Goal: Task Accomplishment & Management: Manage account settings

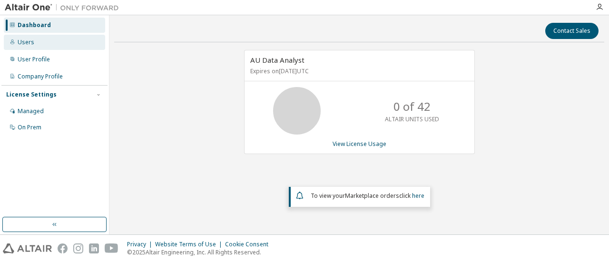
click at [19, 35] on div "Users" at bounding box center [54, 42] width 101 height 15
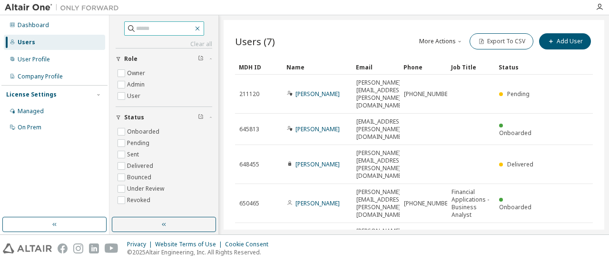
click at [201, 27] on icon "button" at bounding box center [197, 29] width 8 height 8
click at [201, 28] on icon "button" at bounding box center [197, 29] width 8 height 8
click at [199, 28] on icon "button" at bounding box center [197, 29] width 4 height 4
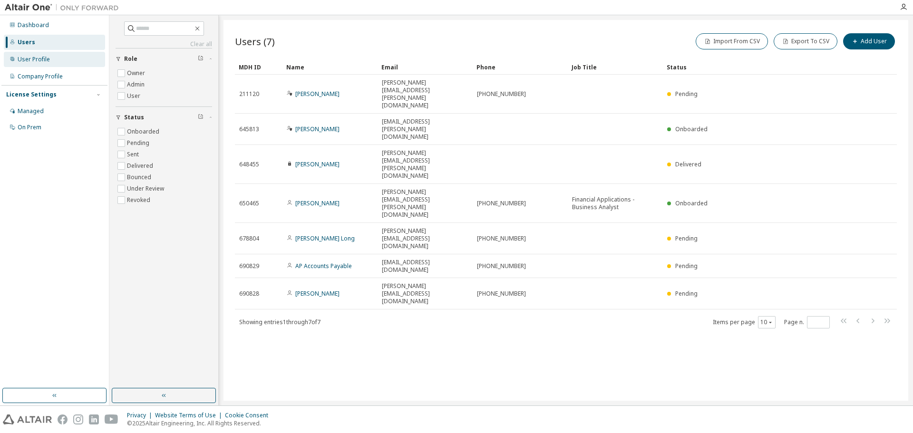
click at [40, 60] on div "User Profile" at bounding box center [34, 60] width 32 height 8
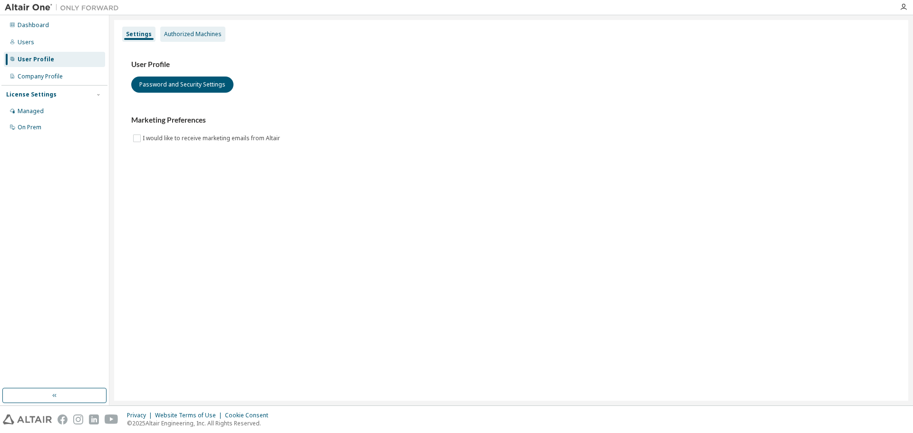
click at [215, 29] on div "Authorized Machines" at bounding box center [192, 34] width 65 height 15
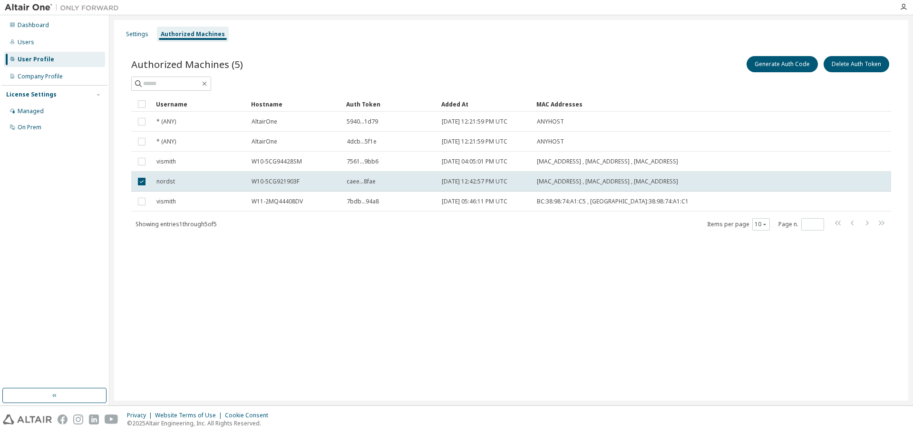
click at [301, 261] on div "Settings Authorized Machines Authorized Machines (5) Generate Auth Code Delete …" at bounding box center [511, 210] width 794 height 381
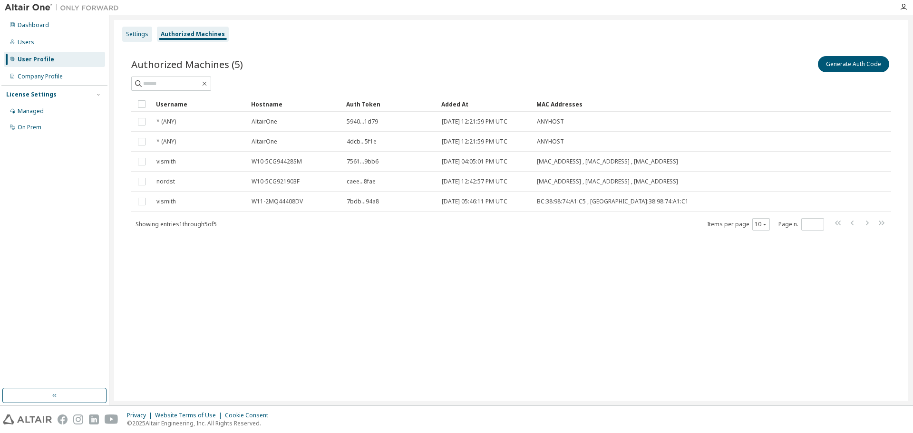
click at [140, 35] on div "Settings" at bounding box center [137, 34] width 22 height 8
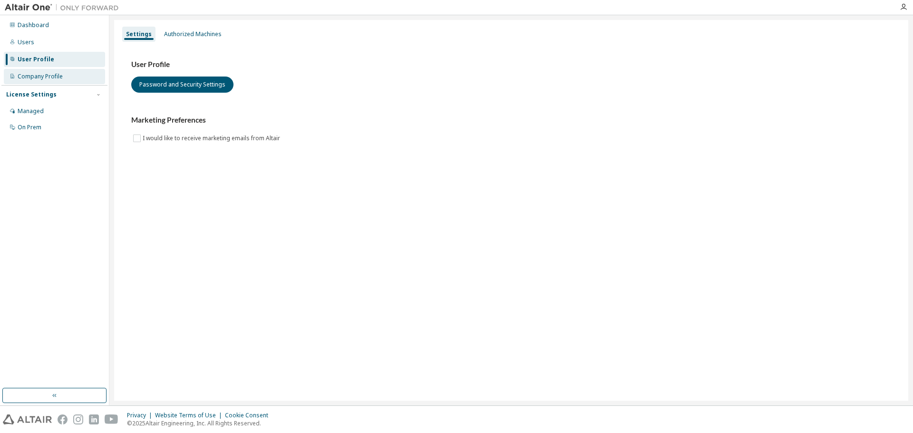
click at [30, 72] on div "Company Profile" at bounding box center [54, 76] width 101 height 15
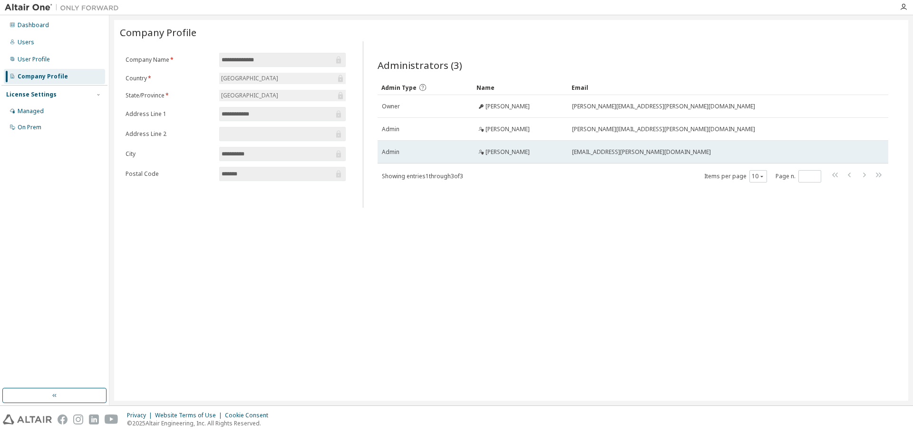
click at [481, 152] on icon at bounding box center [481, 152] width 6 height 6
click at [513, 151] on span "[PERSON_NAME]" at bounding box center [507, 152] width 44 height 8
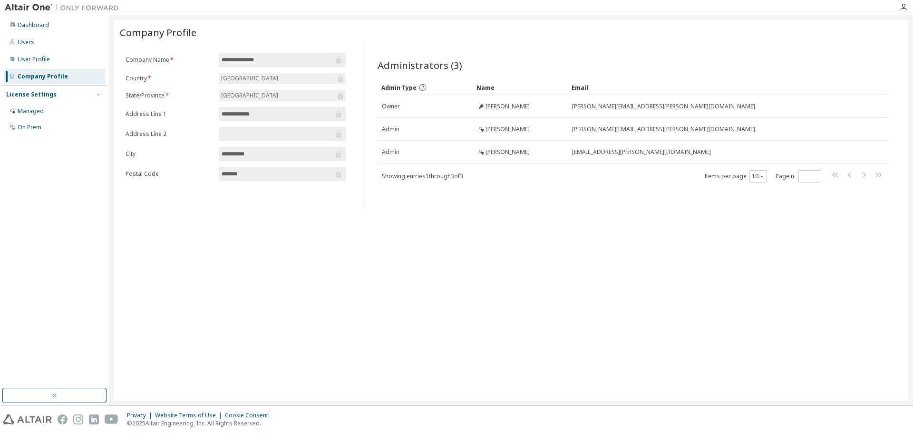
click at [471, 171] on div "Admin Type Name Email Owner [PERSON_NAME] [PERSON_NAME][EMAIL_ADDRESS][PERSON_N…" at bounding box center [632, 131] width 511 height 103
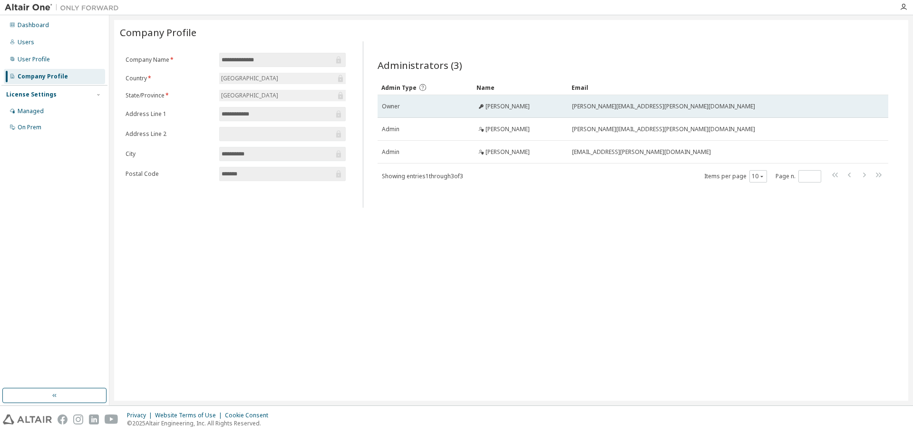
click at [394, 108] on span "Owner" at bounding box center [391, 107] width 18 height 8
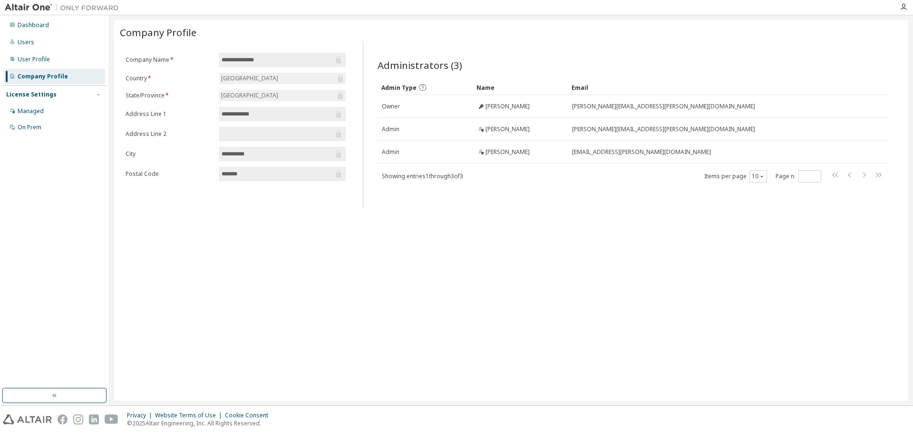
click at [425, 89] on icon at bounding box center [422, 87] width 9 height 9
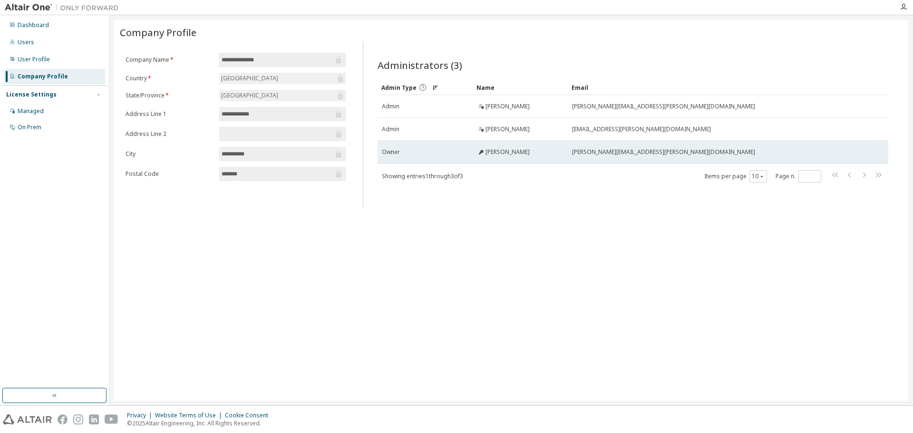
click at [483, 153] on icon at bounding box center [481, 152] width 6 height 6
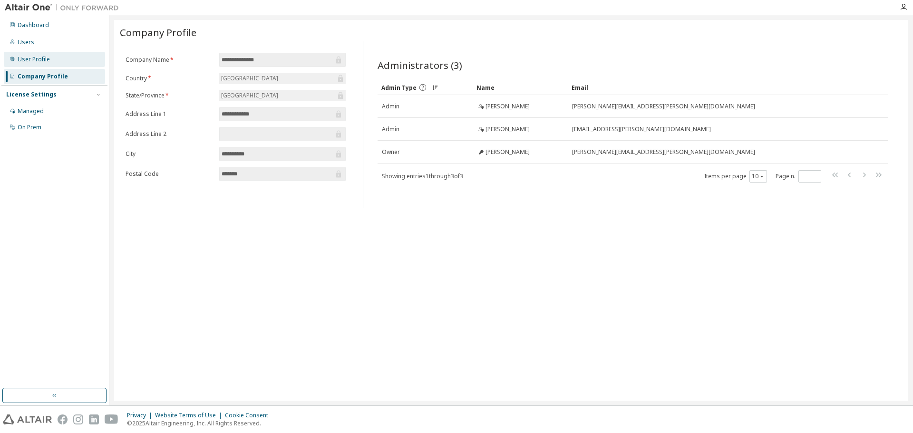
click at [43, 59] on div "User Profile" at bounding box center [34, 60] width 32 height 8
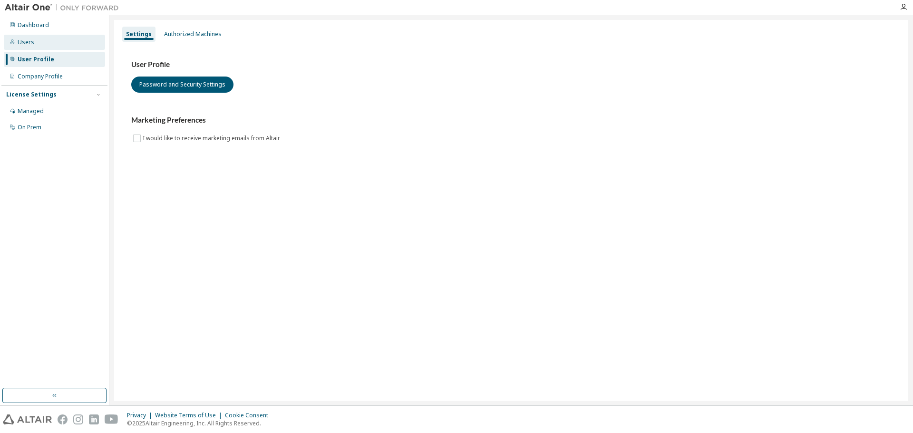
click at [34, 39] on div "Users" at bounding box center [54, 42] width 101 height 15
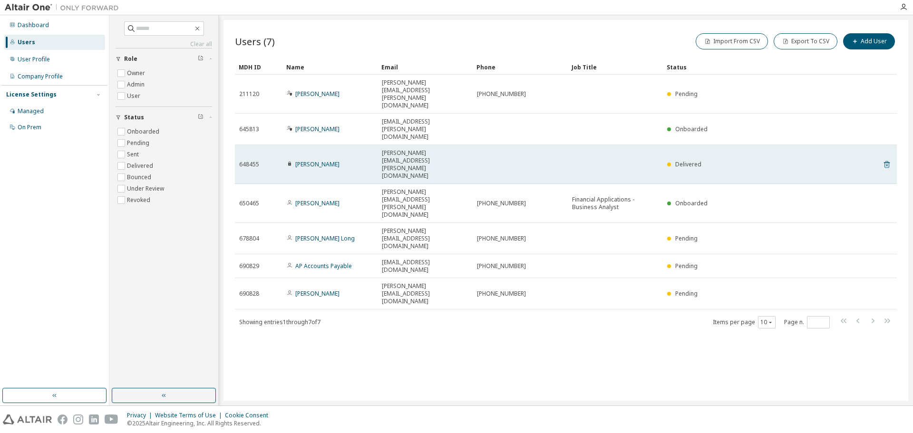
click at [608, 159] on icon at bounding box center [886, 164] width 9 height 11
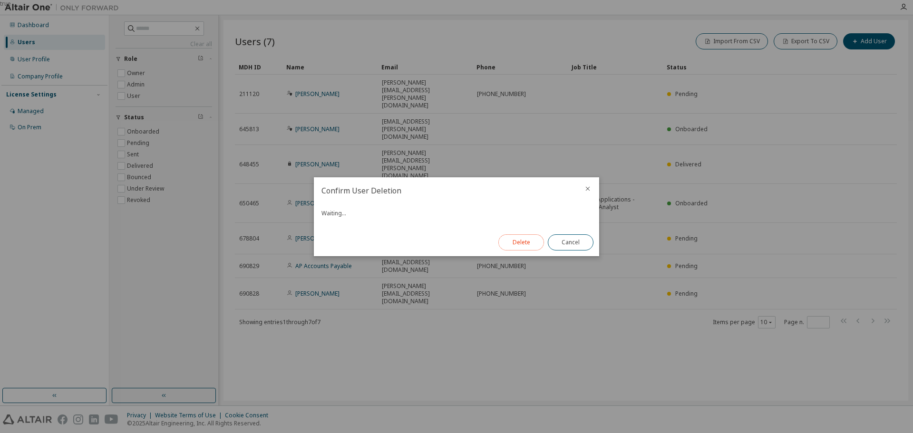
click at [528, 242] on button "Delete" at bounding box center [521, 242] width 46 height 16
click at [582, 244] on button "Close" at bounding box center [571, 242] width 46 height 16
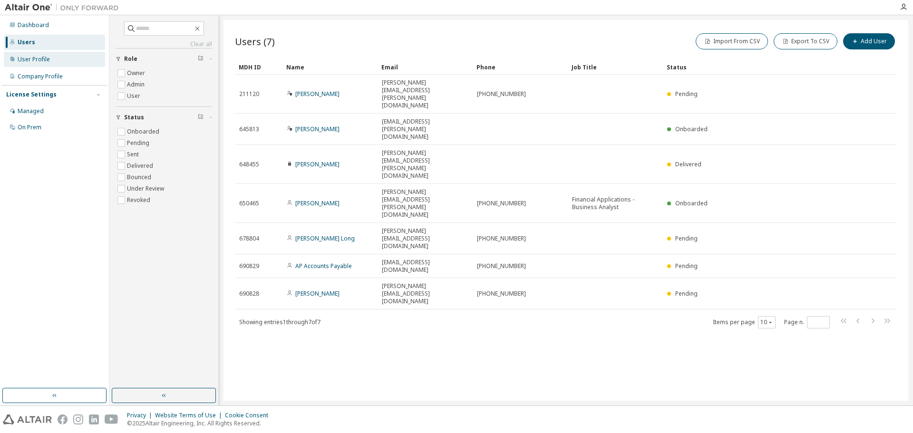
click at [29, 58] on div "User Profile" at bounding box center [34, 60] width 32 height 8
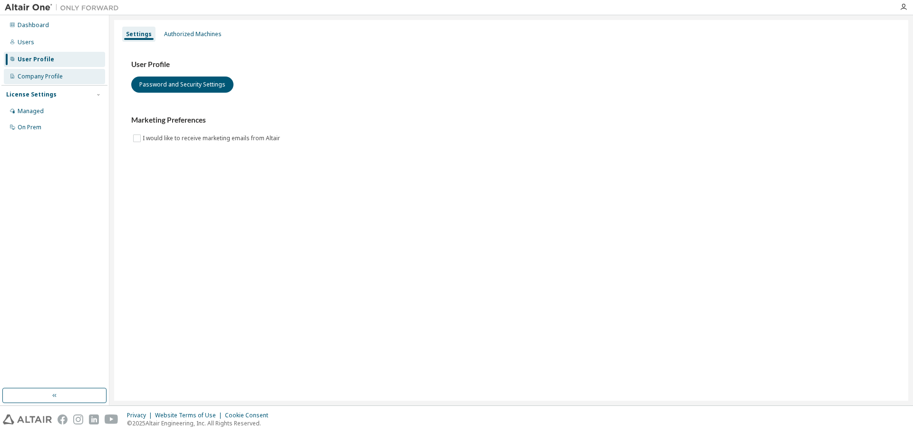
click at [29, 71] on div "Company Profile" at bounding box center [54, 76] width 101 height 15
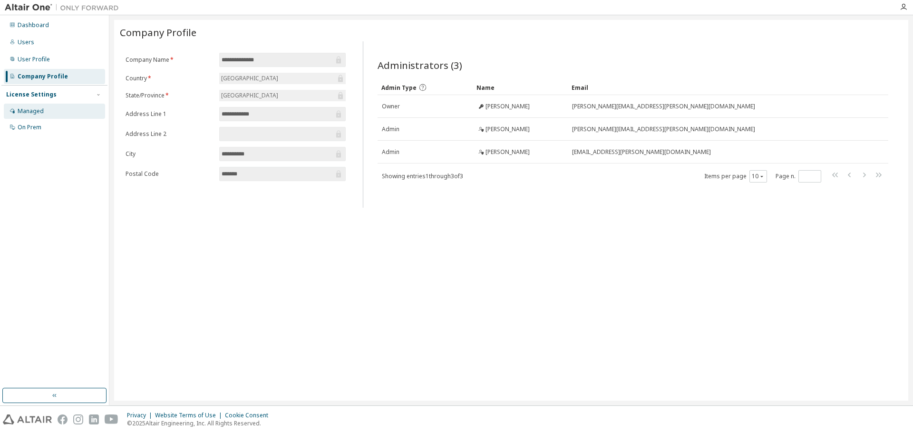
click at [24, 111] on div "Managed" at bounding box center [31, 111] width 26 height 8
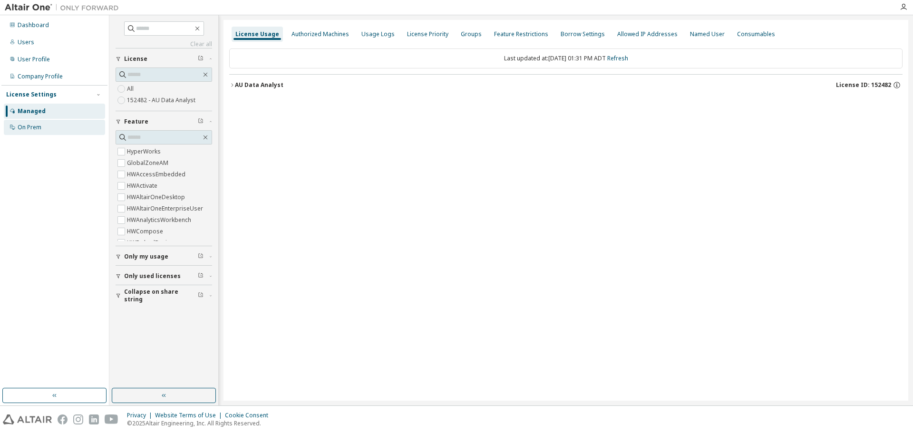
click at [39, 126] on div "On Prem" at bounding box center [30, 128] width 24 height 8
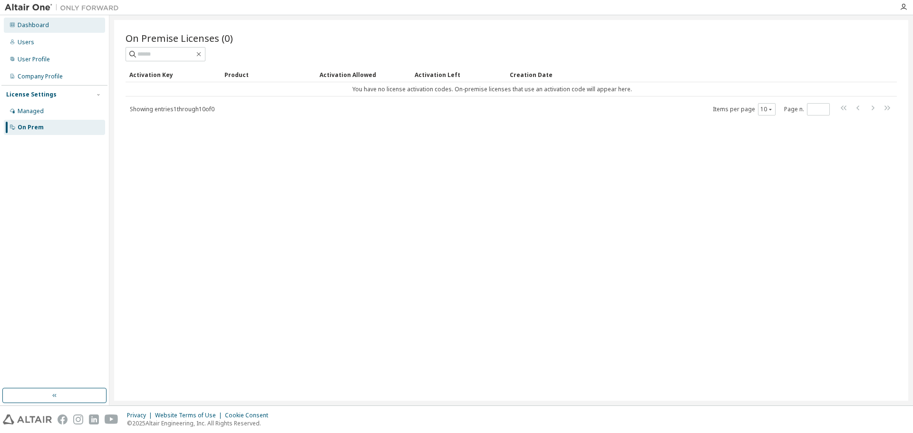
click at [37, 26] on div "Dashboard" at bounding box center [33, 25] width 31 height 8
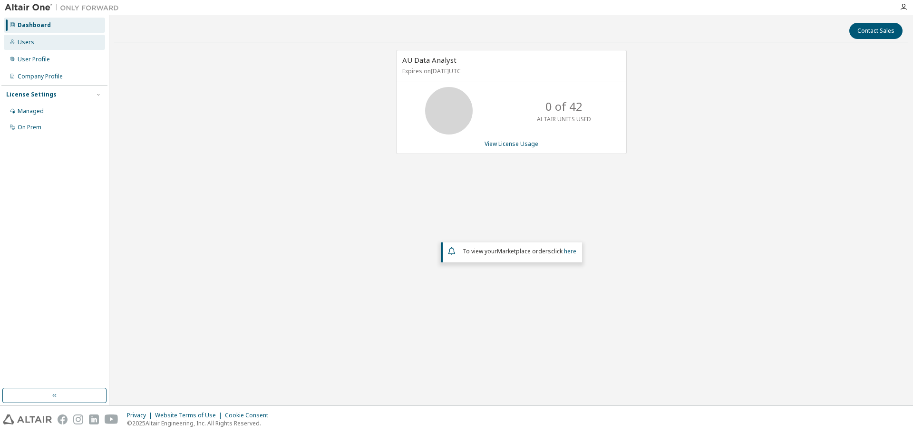
click at [32, 42] on div "Users" at bounding box center [26, 43] width 17 height 8
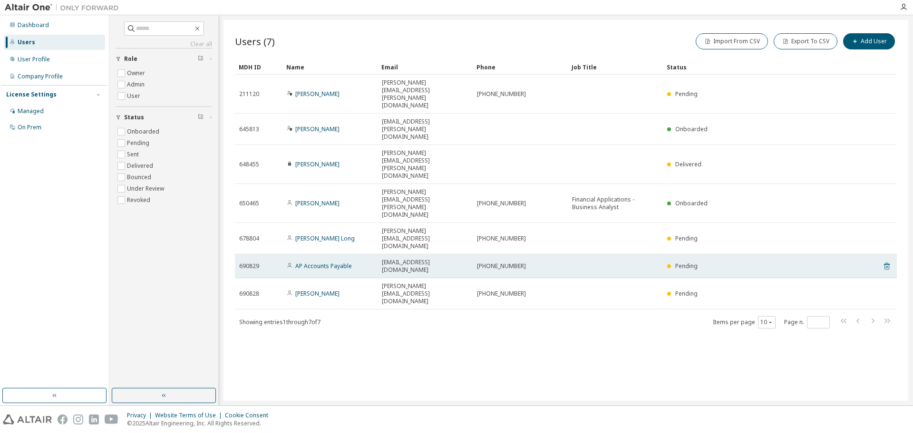
click at [608, 261] on icon at bounding box center [886, 266] width 9 height 11
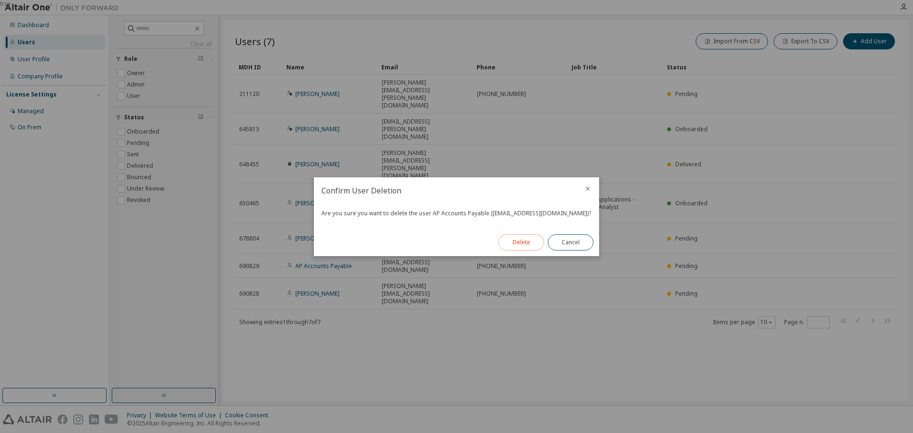
click at [524, 241] on button "Delete" at bounding box center [521, 242] width 46 height 16
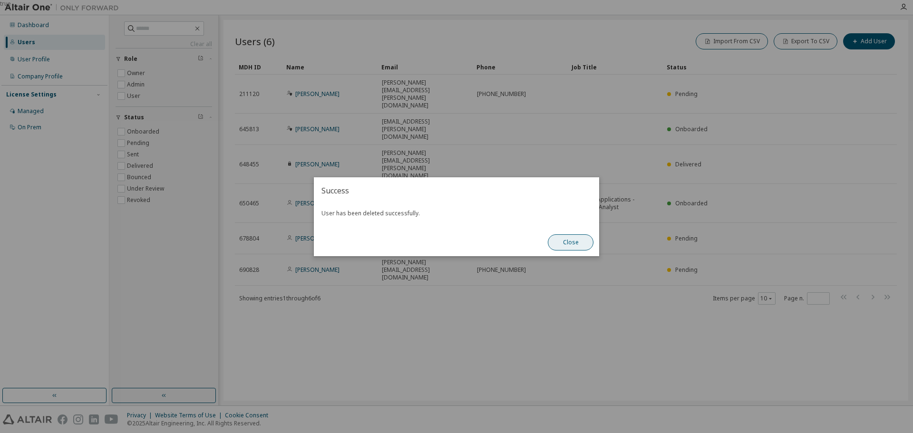
click at [577, 245] on button "Close" at bounding box center [571, 242] width 46 height 16
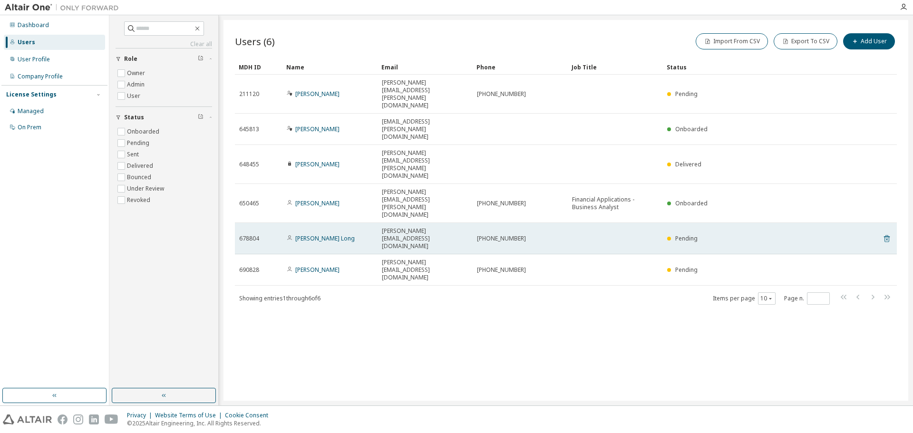
click at [608, 233] on icon at bounding box center [886, 238] width 9 height 11
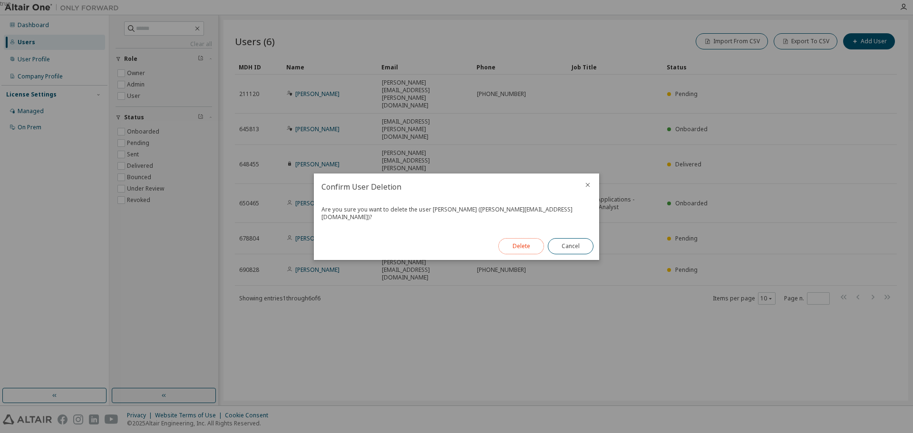
click at [522, 238] on button "Delete" at bounding box center [521, 246] width 46 height 16
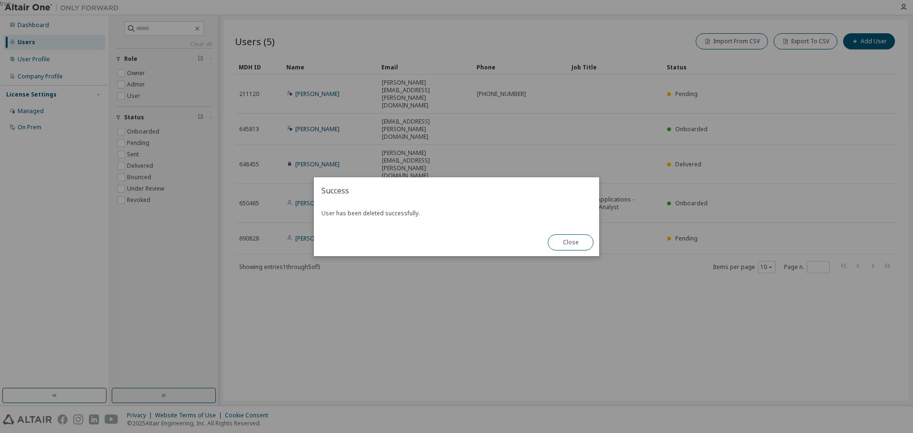
click at [585, 241] on button "Close" at bounding box center [571, 242] width 46 height 16
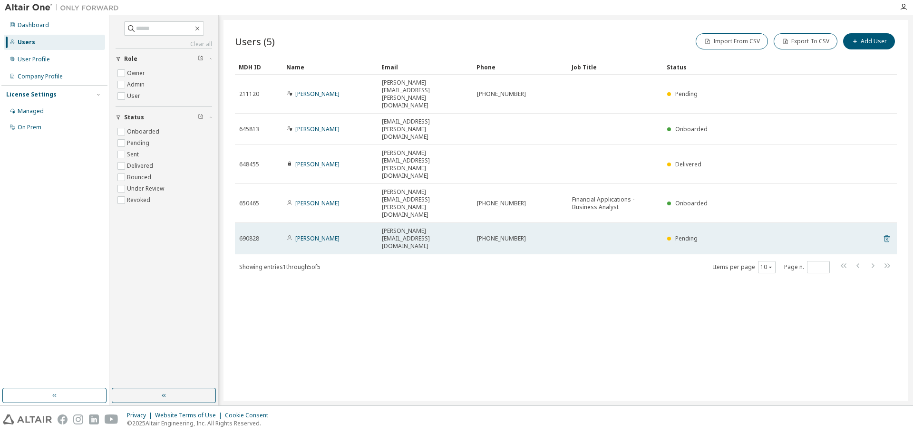
click at [608, 238] on icon at bounding box center [886, 239] width 2 height 2
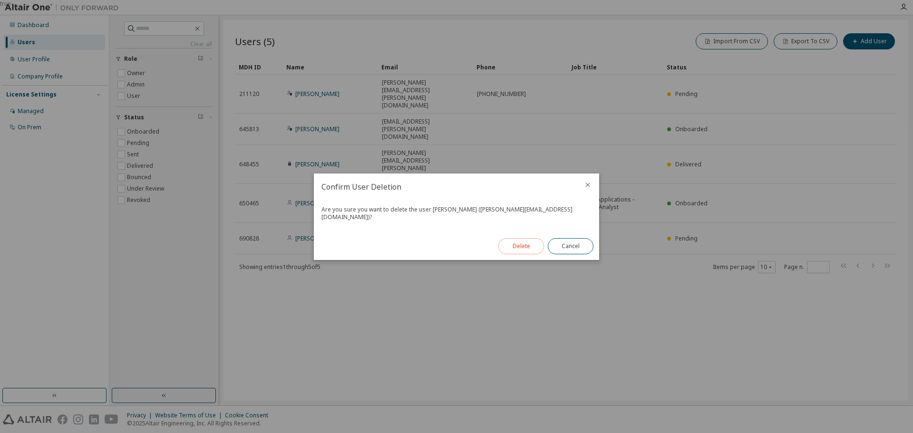
click at [532, 239] on button "Delete" at bounding box center [521, 246] width 46 height 16
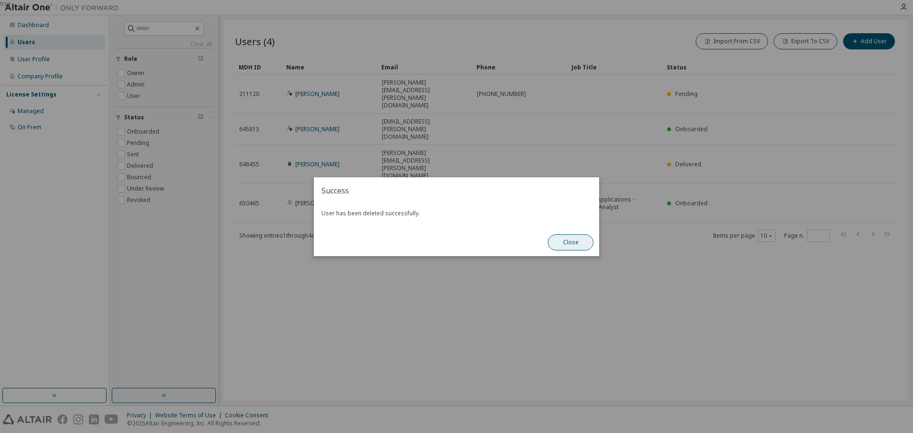
click at [576, 242] on button "Close" at bounding box center [571, 242] width 46 height 16
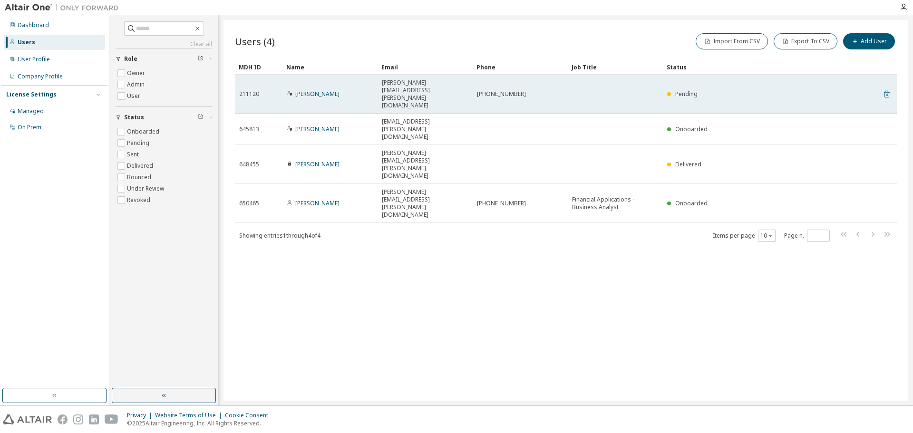
click at [608, 88] on icon at bounding box center [886, 93] width 9 height 11
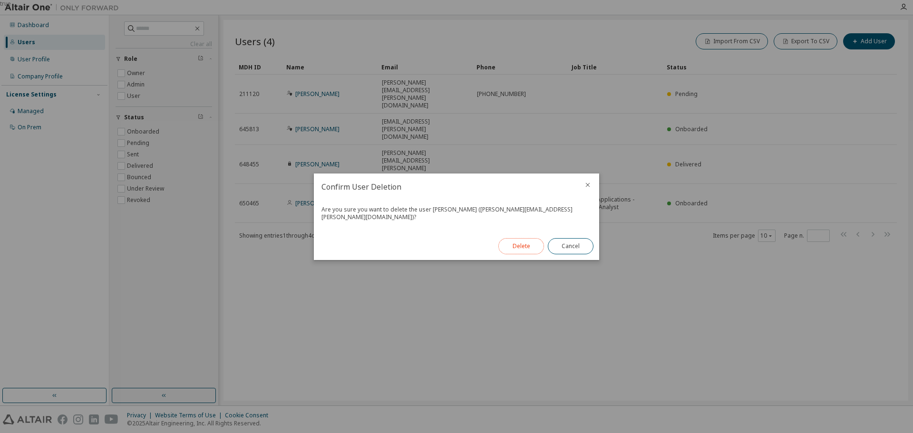
click at [519, 241] on button "Delete" at bounding box center [521, 246] width 46 height 16
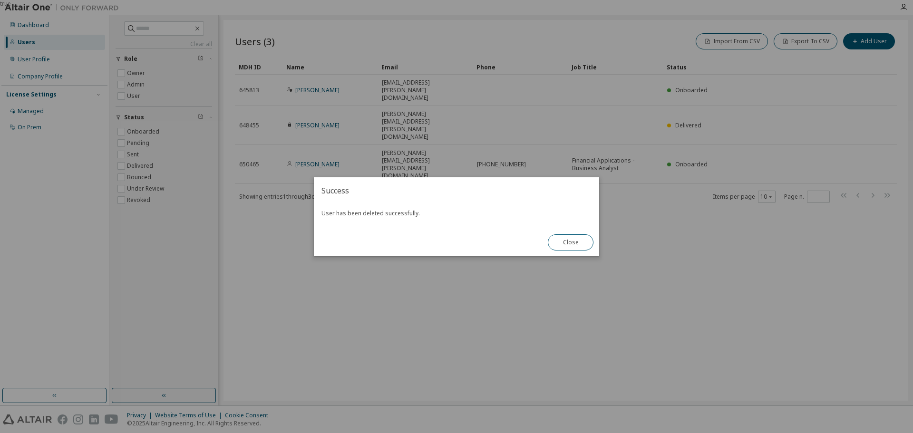
click at [569, 238] on button "Close" at bounding box center [571, 242] width 46 height 16
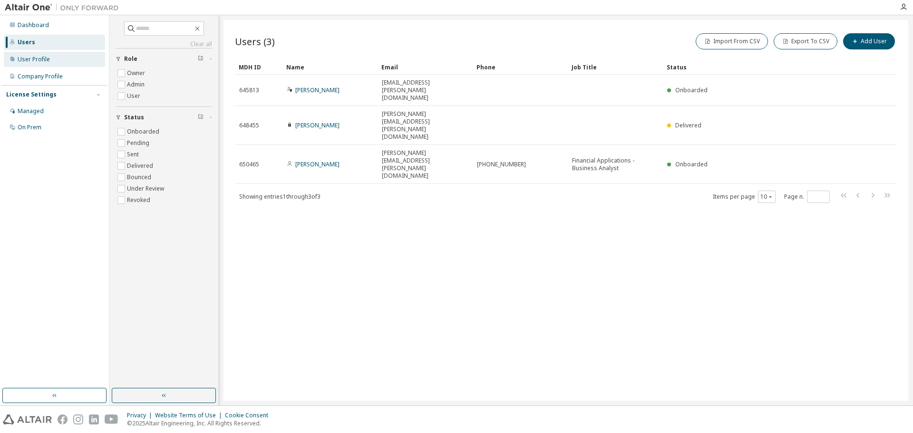
click at [23, 58] on div "User Profile" at bounding box center [34, 60] width 32 height 8
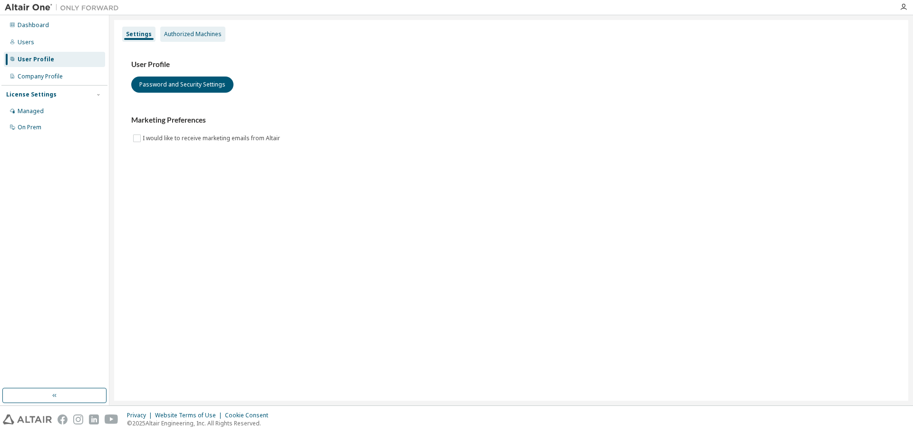
click at [190, 35] on div "Authorized Machines" at bounding box center [193, 34] width 58 height 8
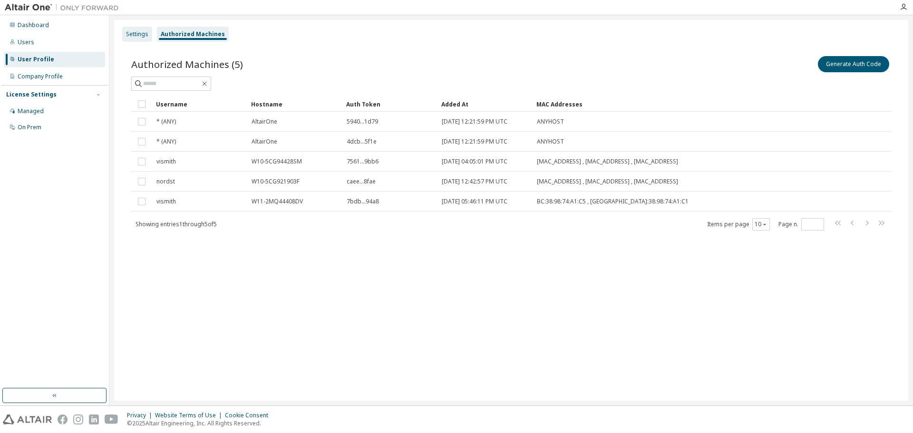
click at [133, 34] on div "Settings" at bounding box center [137, 34] width 22 height 8
